Goal: Information Seeking & Learning: Learn about a topic

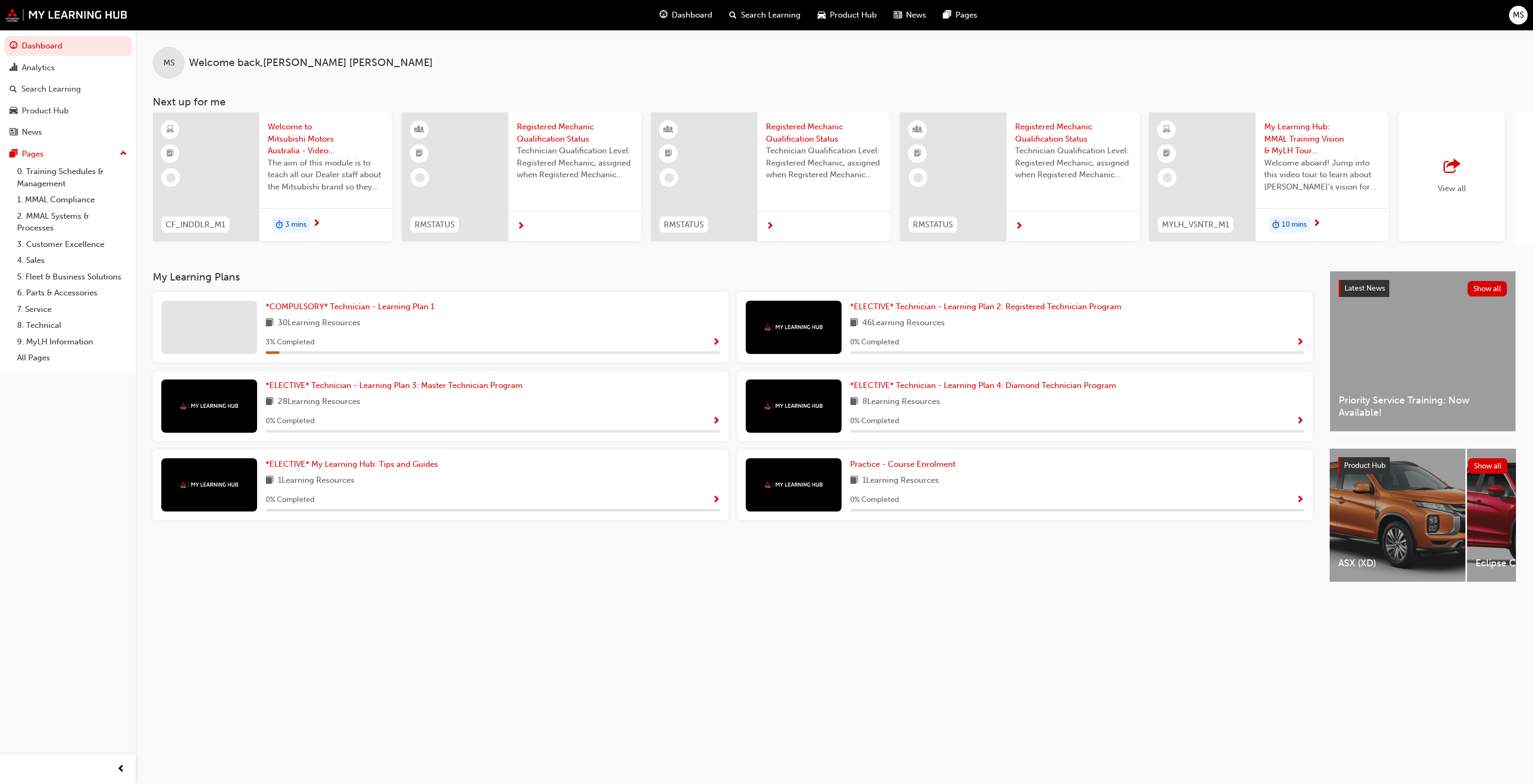
click at [567, 131] on span "Registered Mechanic Qualification Status" at bounding box center [575, 132] width 116 height 24
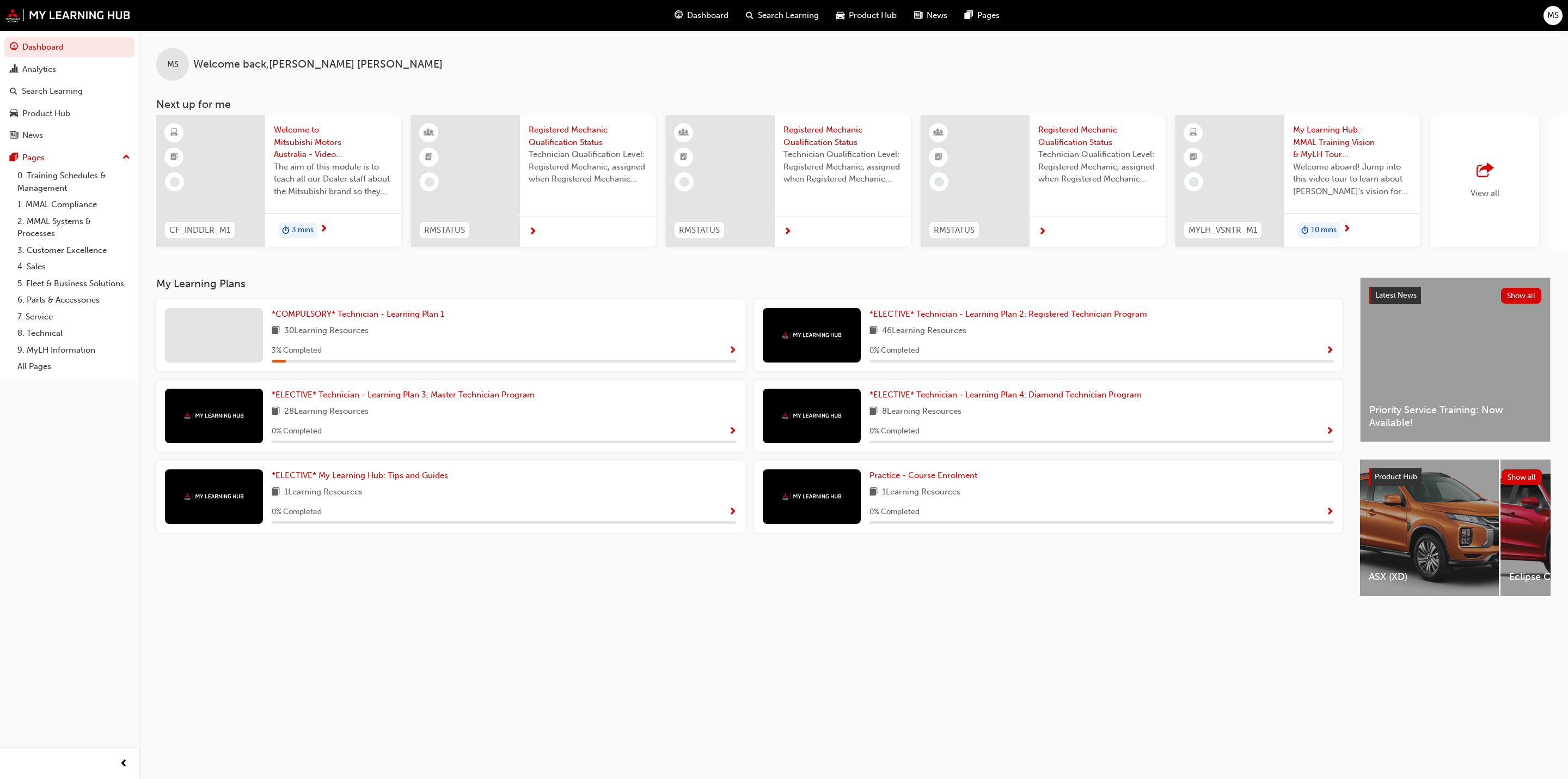
click at [822, 173] on span "outbound-icon" at bounding box center [1485, 170] width 16 height 16
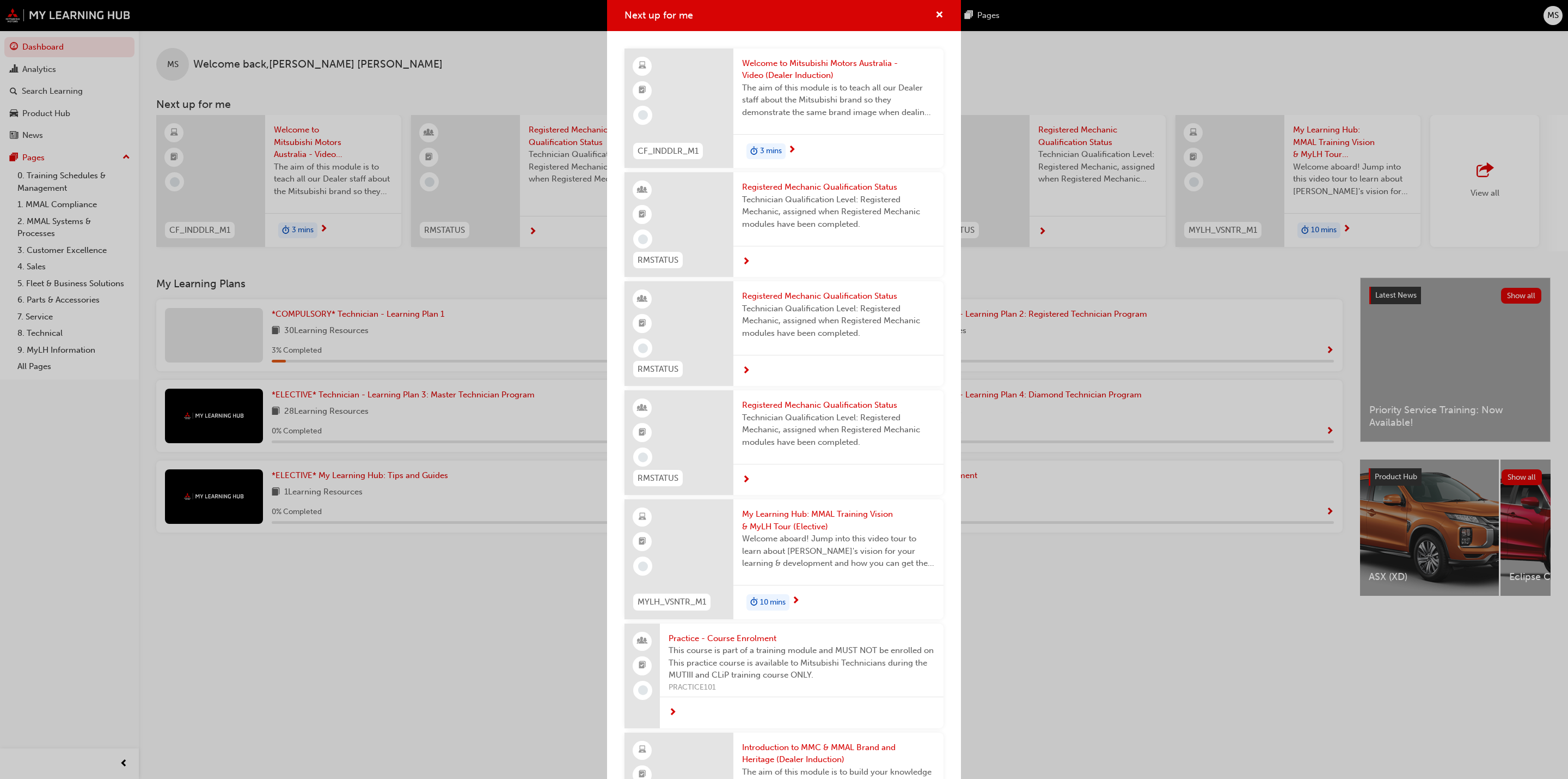
click at [822, 50] on div "Next up for me CF_INDDLR_M1 Welcome to Mitsubishi Motors Australia - Video (Dea…" at bounding box center [784, 389] width 1568 height 779
click at [822, 12] on span "cross-icon" at bounding box center [939, 16] width 8 height 10
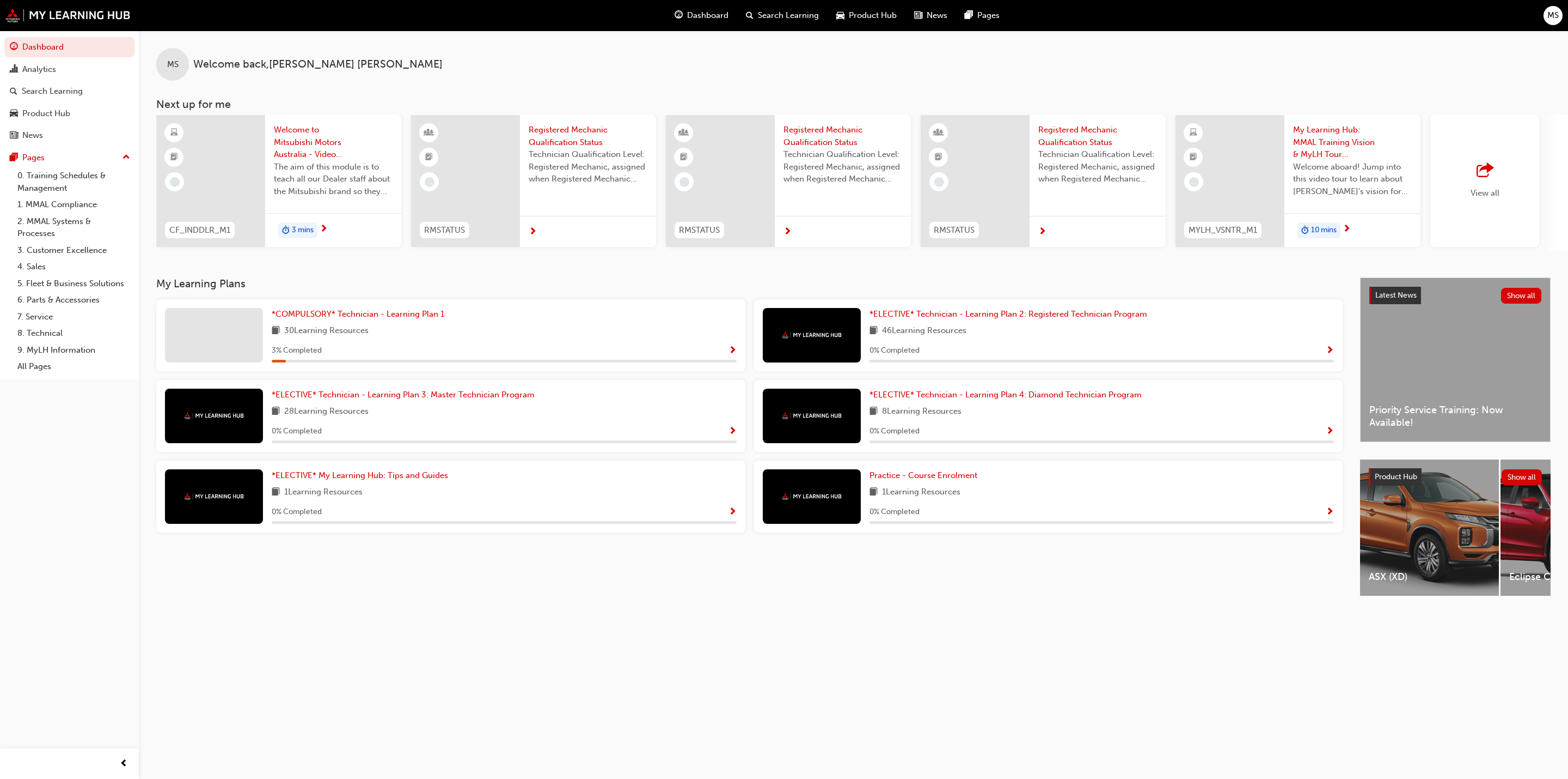
click at [583, 134] on span "Registered Mechanic Qualification Status" at bounding box center [588, 135] width 119 height 25
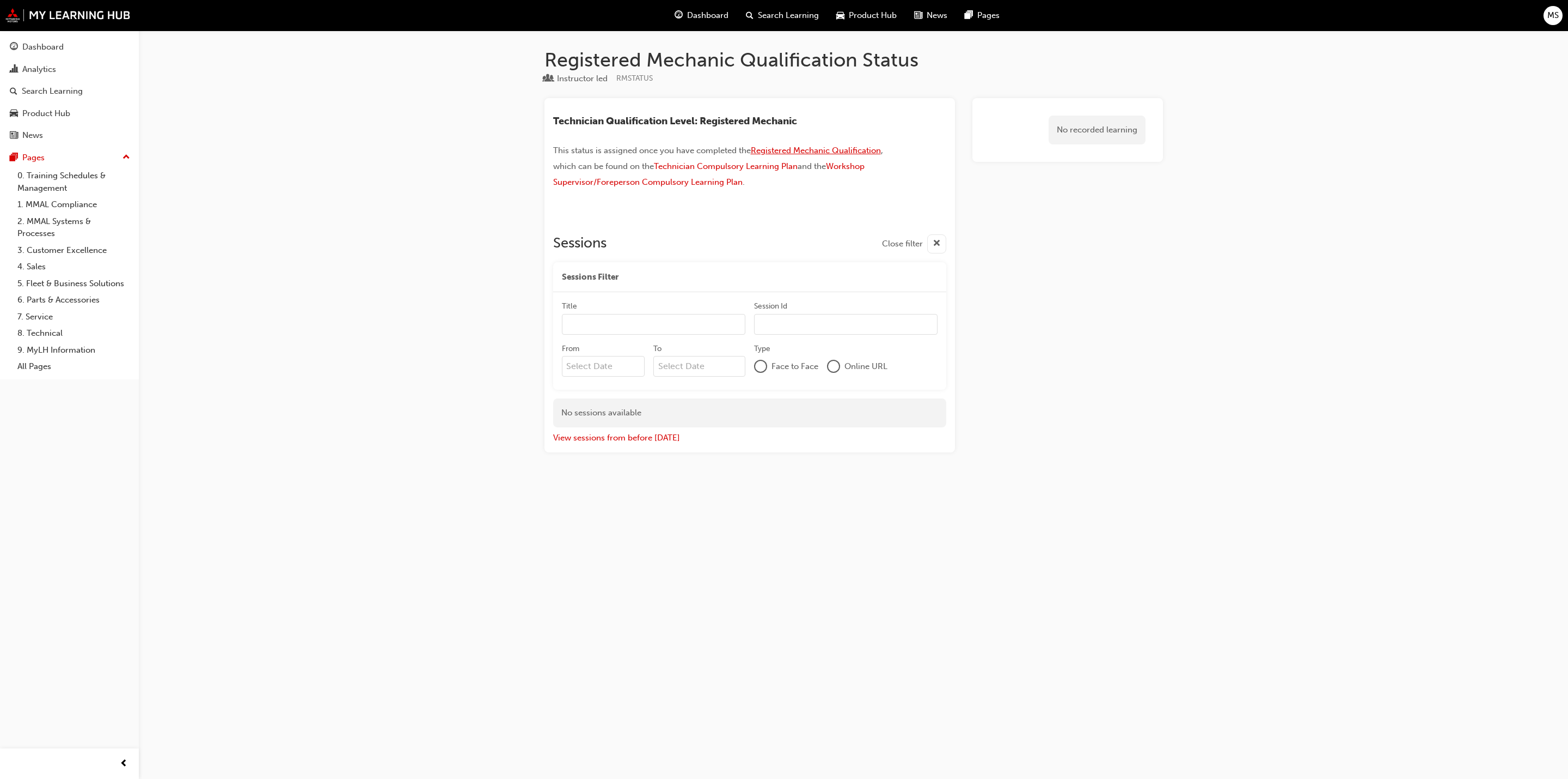
click at [822, 151] on span "Registered Mechanic Qualification" at bounding box center [816, 150] width 131 height 10
